Goal: Find specific page/section: Find specific page/section

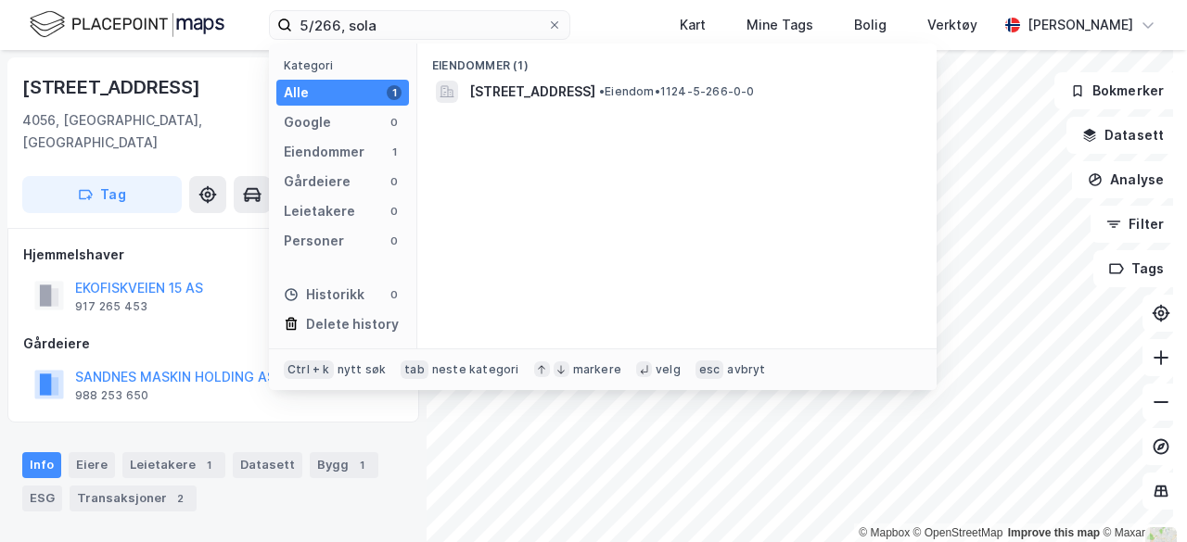
click at [393, 19] on input "5/266, sola" at bounding box center [419, 25] width 255 height 28
drag, startPoint x: 433, startPoint y: 23, endPoint x: 106, endPoint y: 19, distance: 327.3
click at [106, 19] on div "5/266, sola Kategori Alle 1 Google 0 Eiendommer 1 Gårdeiere 0 Leietakere 0 Pers…" at bounding box center [593, 25] width 1187 height 50
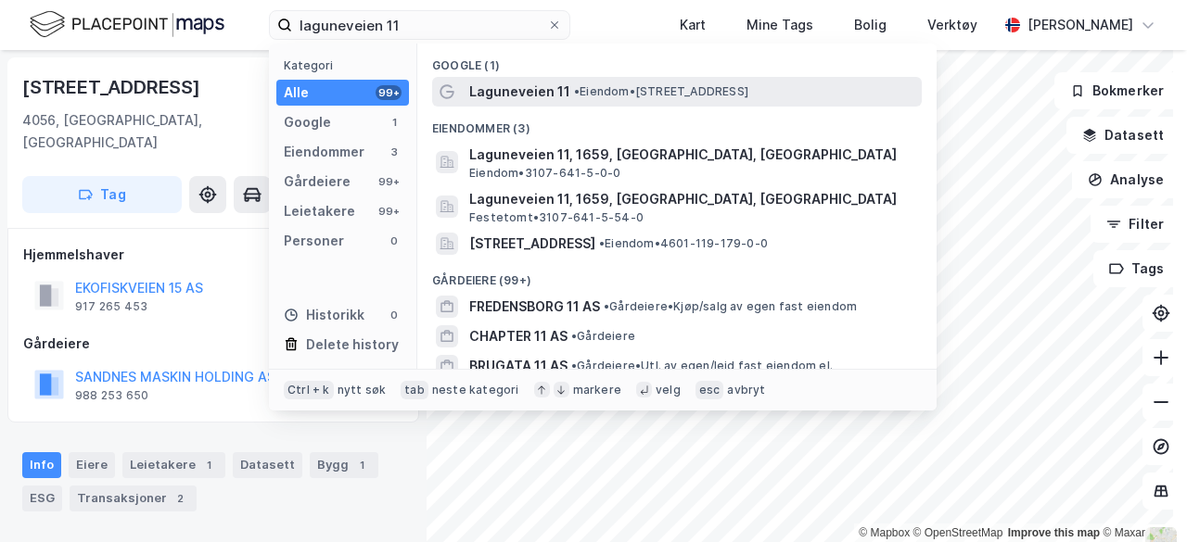
click at [582, 83] on div "Laguneveien 11 • Eiendom • [STREET_ADDRESS]" at bounding box center [693, 92] width 449 height 22
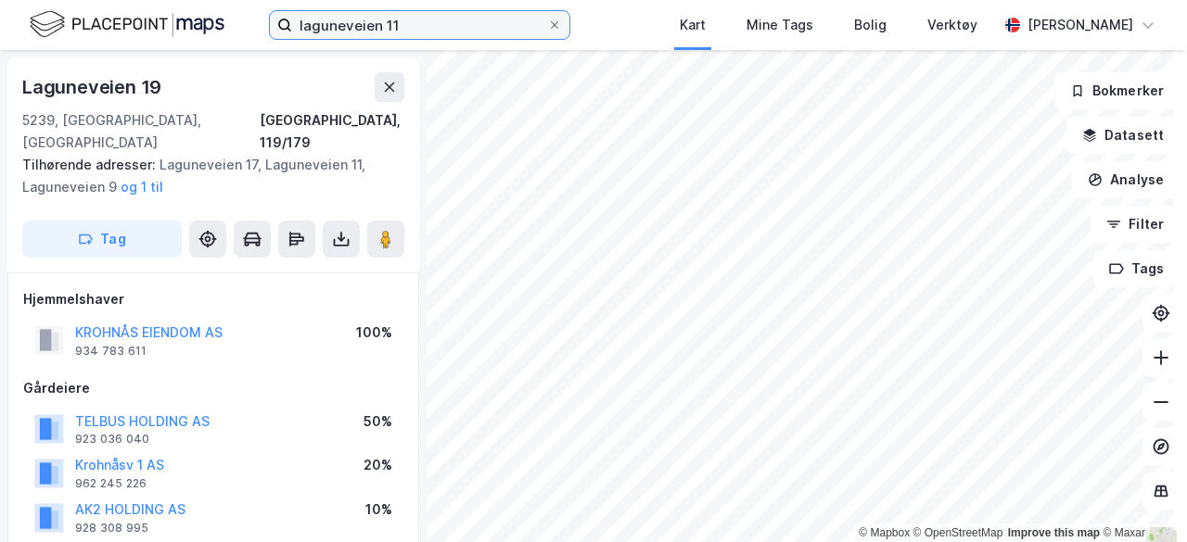
click at [421, 19] on input "laguneveien 11" at bounding box center [419, 25] width 255 height 28
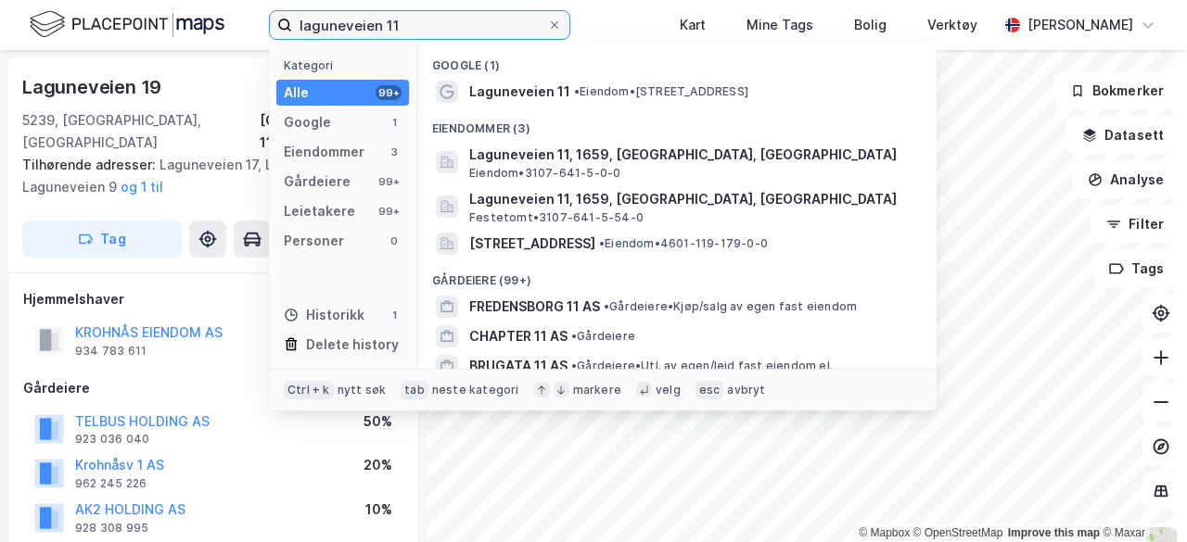
drag, startPoint x: 413, startPoint y: 19, endPoint x: 221, endPoint y: 26, distance: 192.9
click at [221, 26] on div "laguneveien 11 Kategori Alle 99+ Google 1 Eiendommer 3 Gårdeiere 99+ Leietakere…" at bounding box center [593, 25] width 1187 height 50
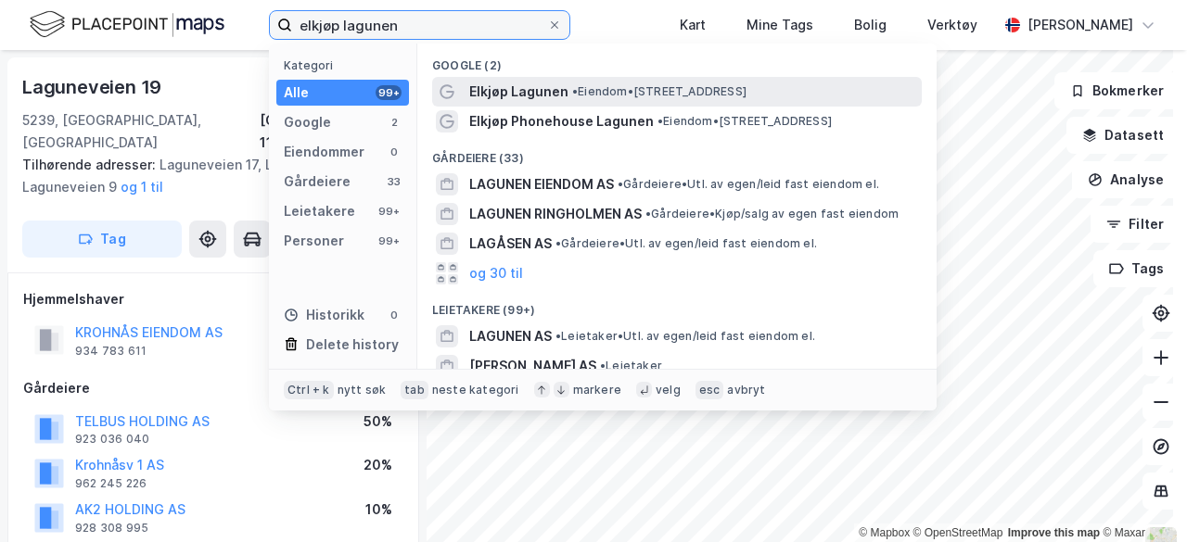
type input "elkjøp lagunen"
click at [522, 88] on span "Elkjøp Lagunen" at bounding box center [518, 92] width 99 height 22
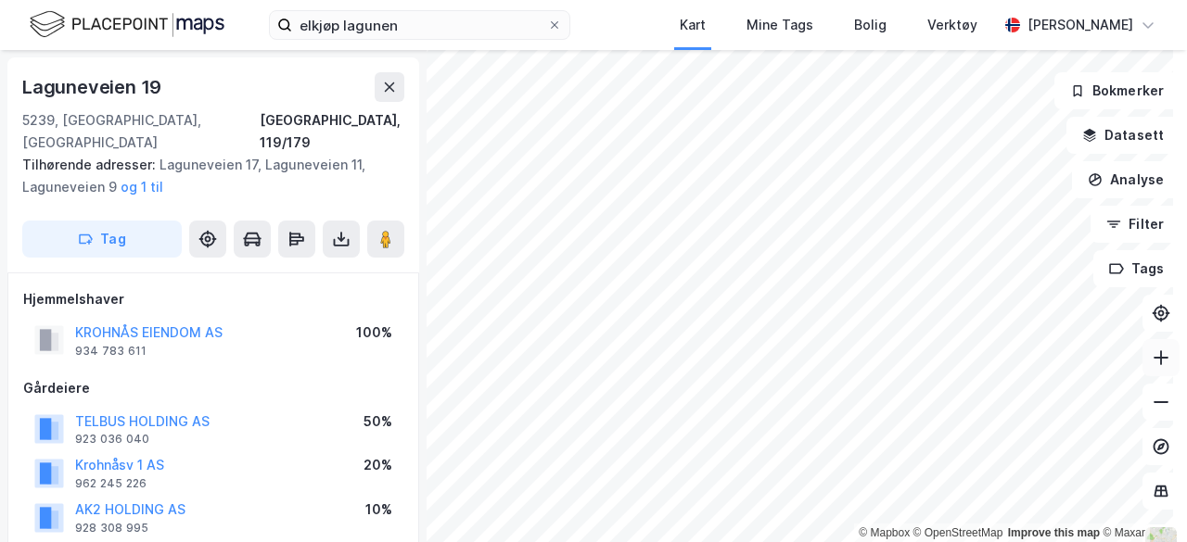
click at [1151, 362] on icon at bounding box center [1160, 358] width 19 height 19
